Goal: Obtain resource: Obtain resource

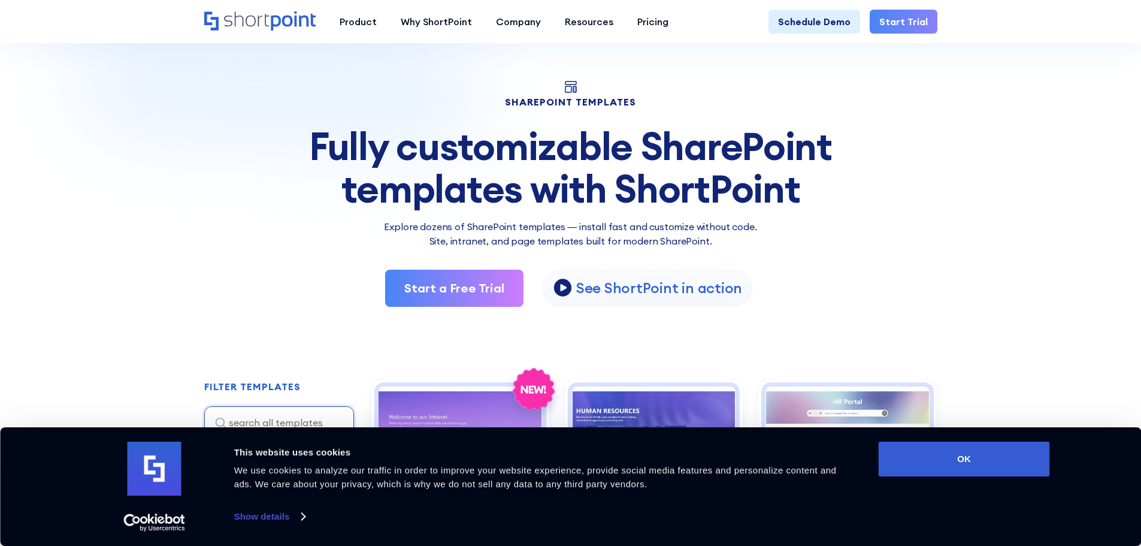
scroll to position [60, 0]
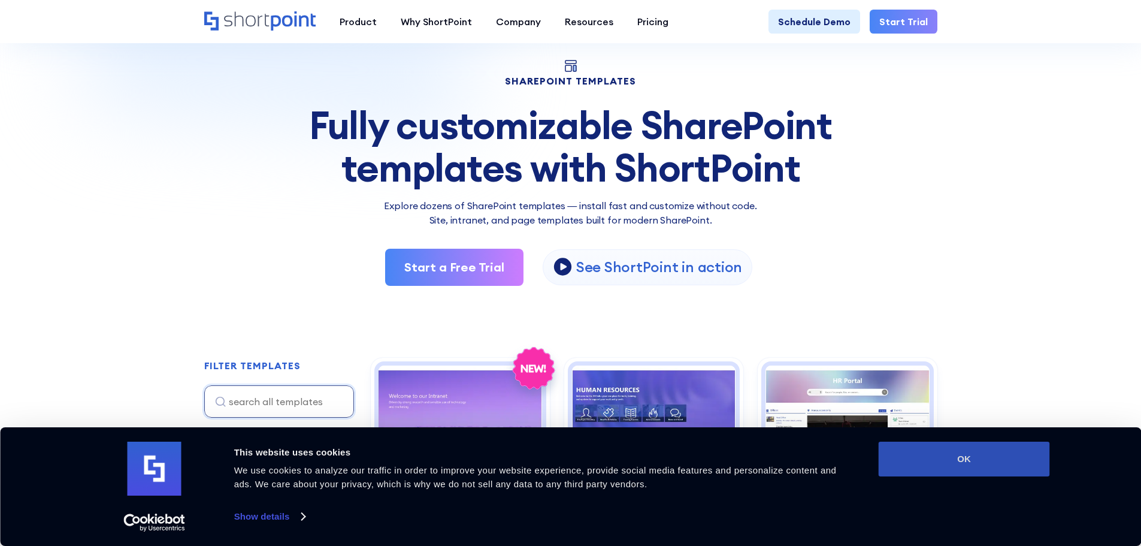
drag, startPoint x: 910, startPoint y: 465, endPoint x: 897, endPoint y: 465, distance: 13.2
click at [910, 465] on button "OK" at bounding box center [964, 459] width 171 height 35
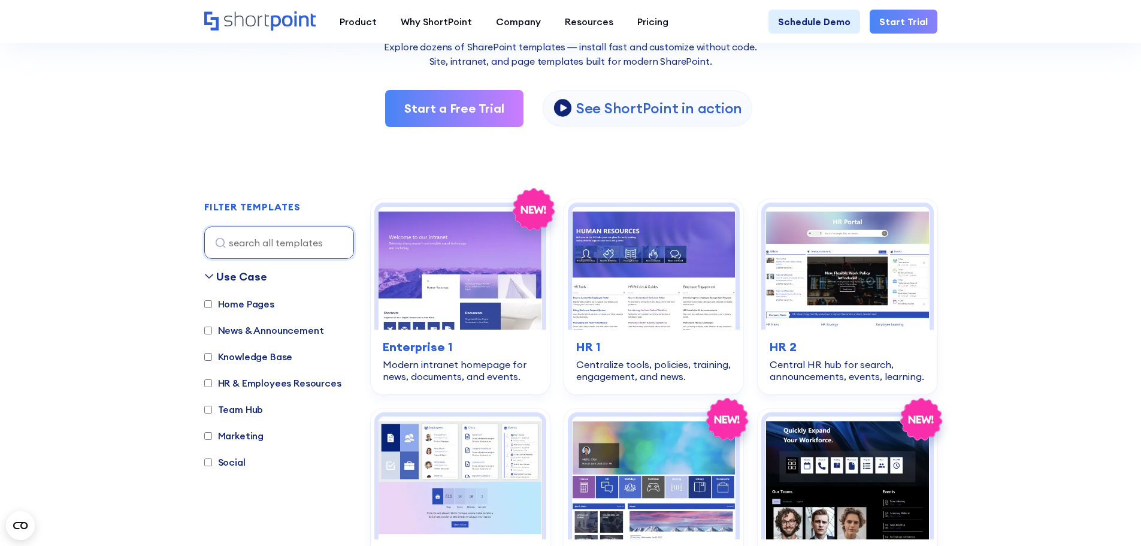
scroll to position [240, 0]
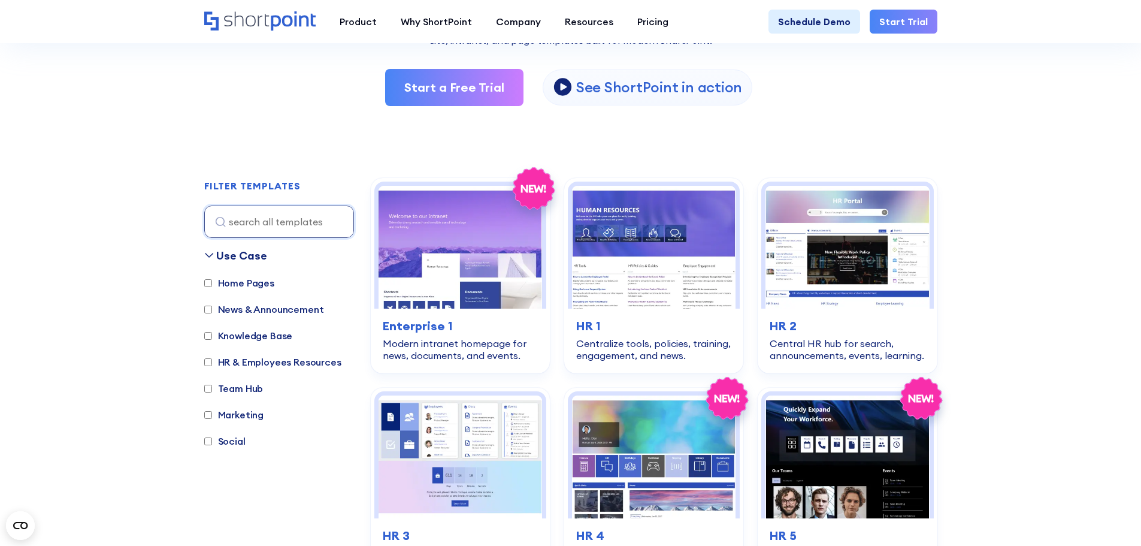
click at [209, 337] on input "Knowledge Base" at bounding box center [208, 336] width 8 height 8
checkbox input "true"
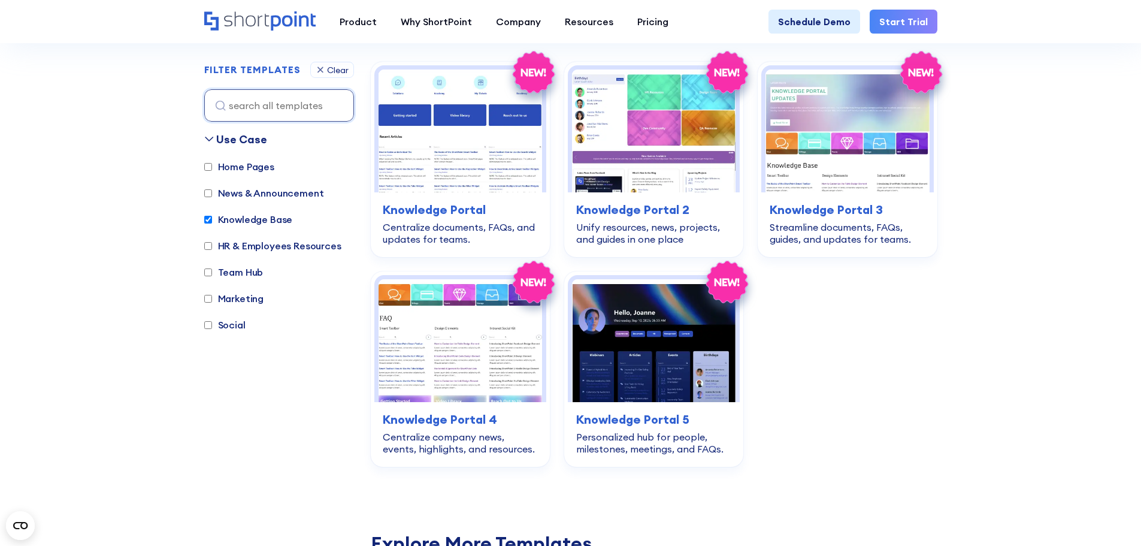
scroll to position [358, 0]
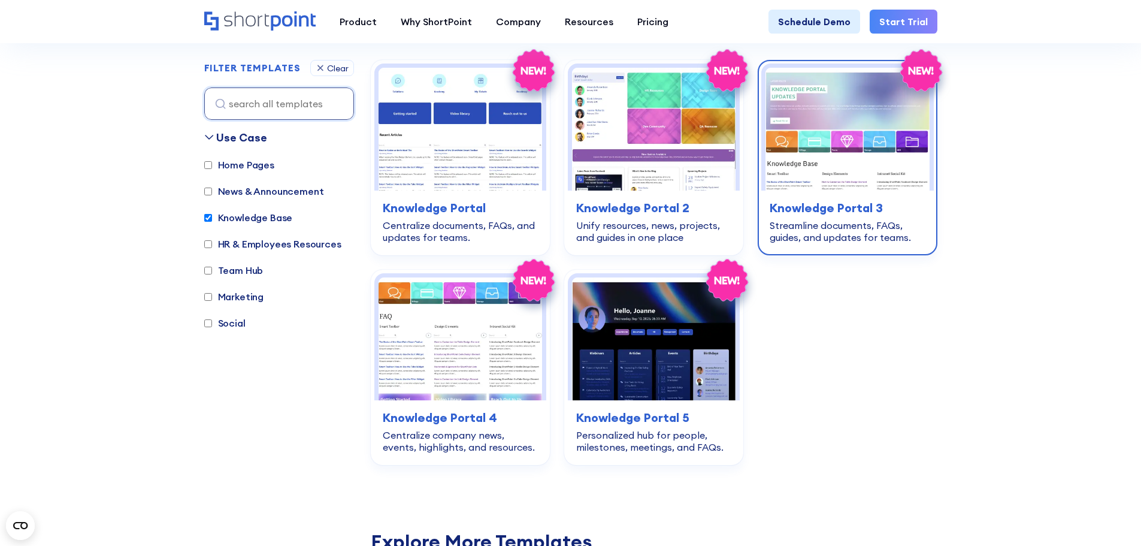
click at [867, 149] on img at bounding box center [848, 129] width 164 height 123
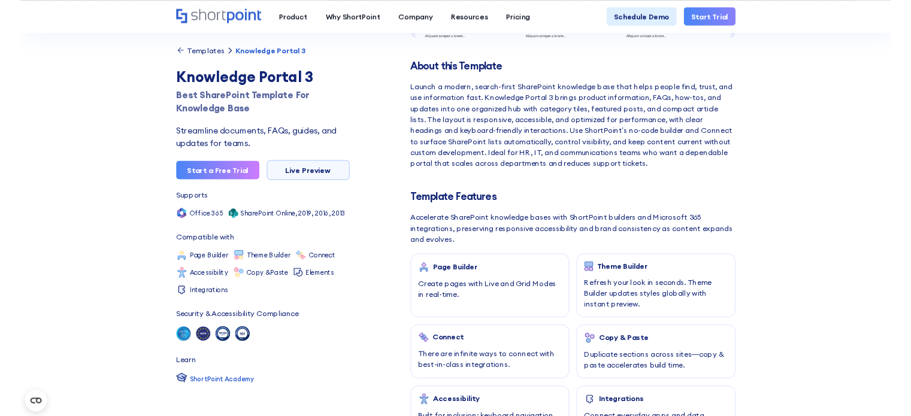
scroll to position [359, 0]
